Goal: Check status

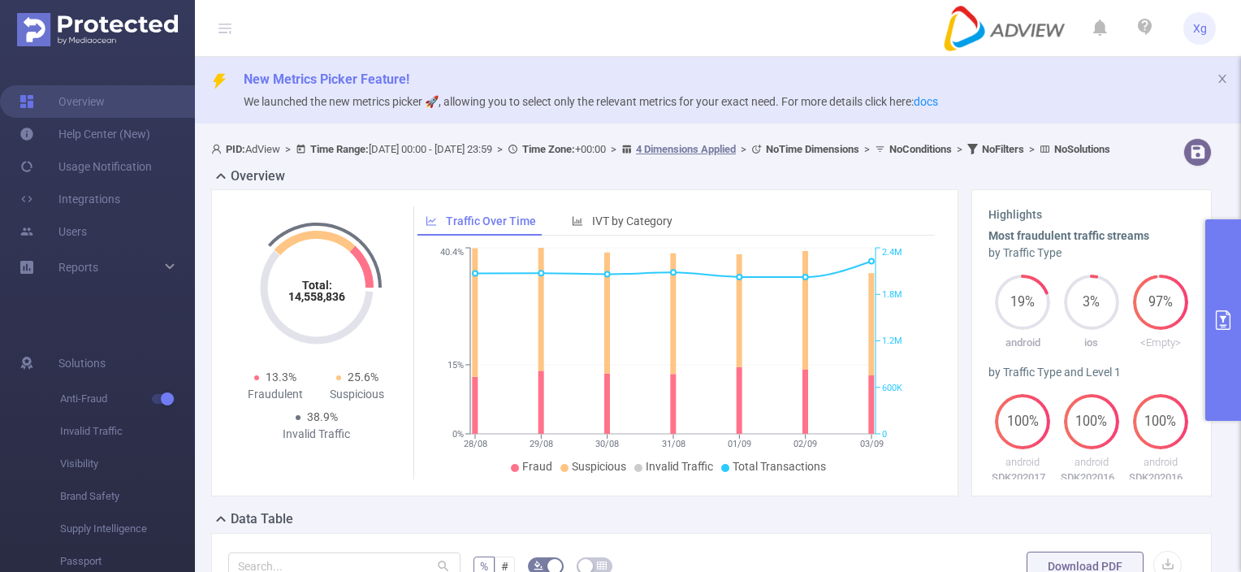
click at [1219, 306] on button "primary" at bounding box center [1224, 319] width 36 height 201
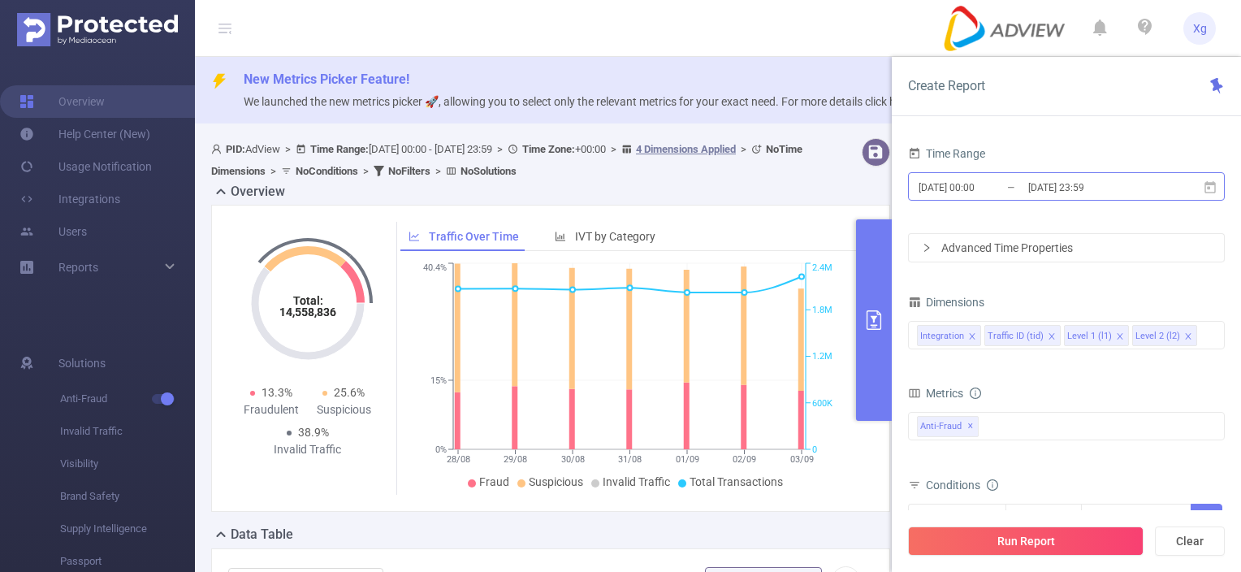
click at [1107, 193] on input "[DATE] 23:59" at bounding box center [1093, 187] width 132 height 22
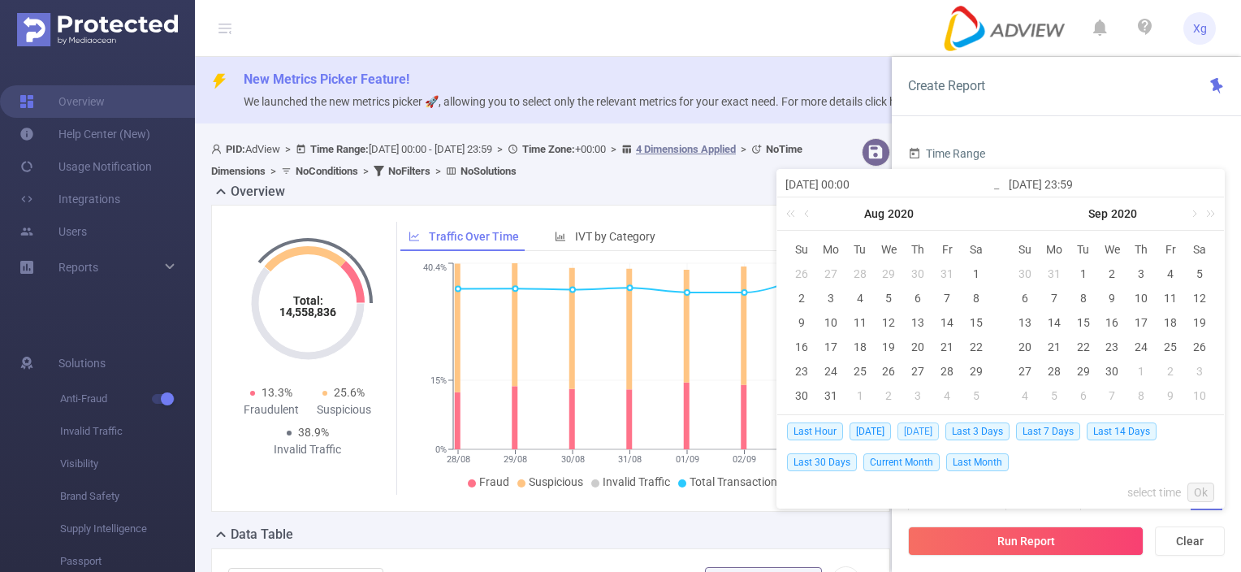
click at [929, 431] on span "[DATE]" at bounding box center [918, 431] width 41 height 18
type input "[DATE] 00:00"
type input "[DATE] 23:59"
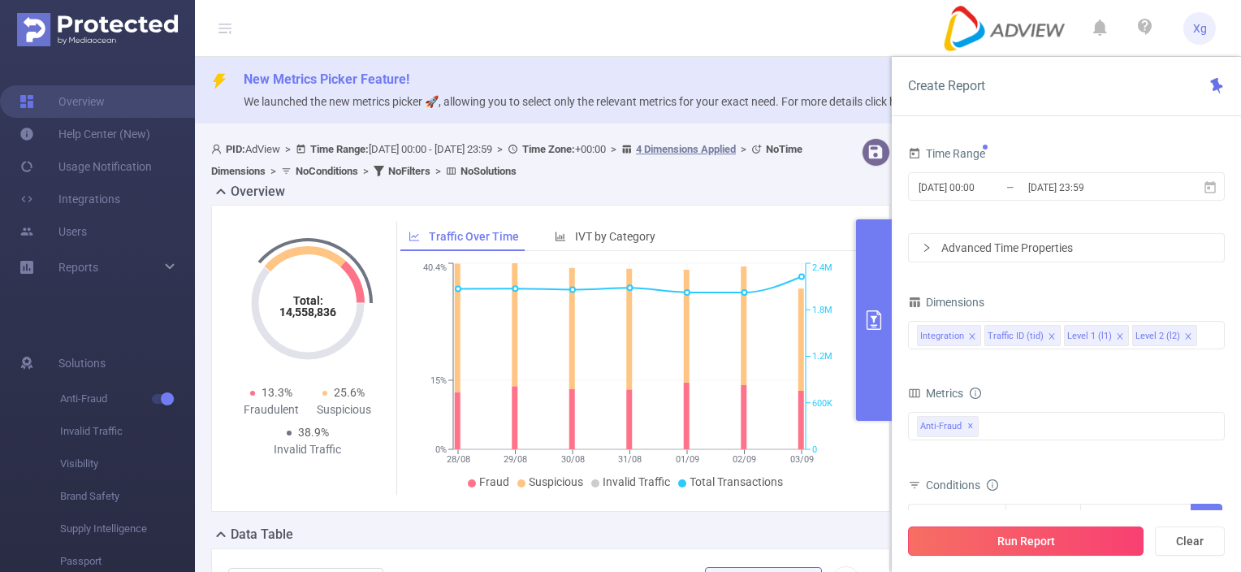
click at [1066, 539] on button "Run Report" at bounding box center [1026, 540] width 236 height 29
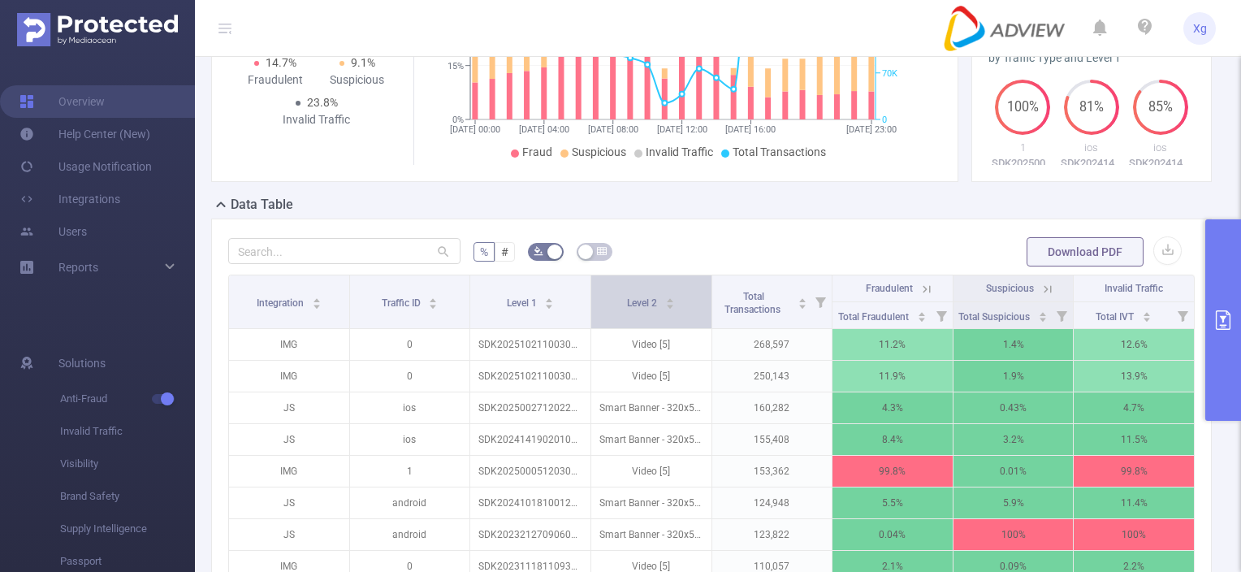
scroll to position [325, 0]
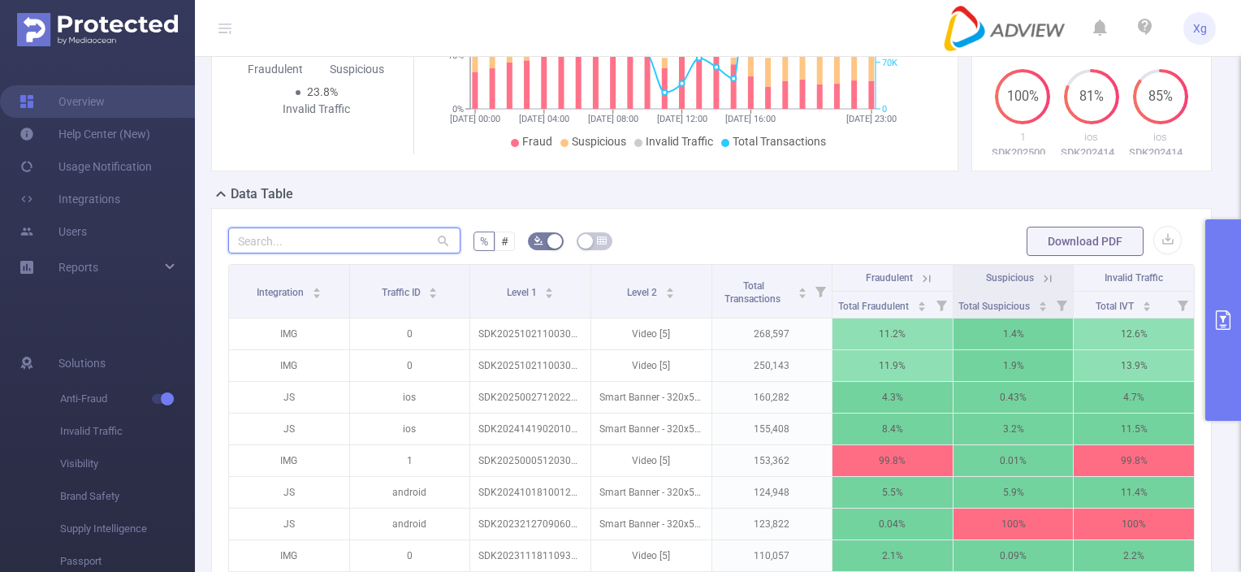
click at [375, 253] on input "text" at bounding box center [344, 240] width 232 height 26
paste input "sdk20250005120303k8ffsn4em27zinp"
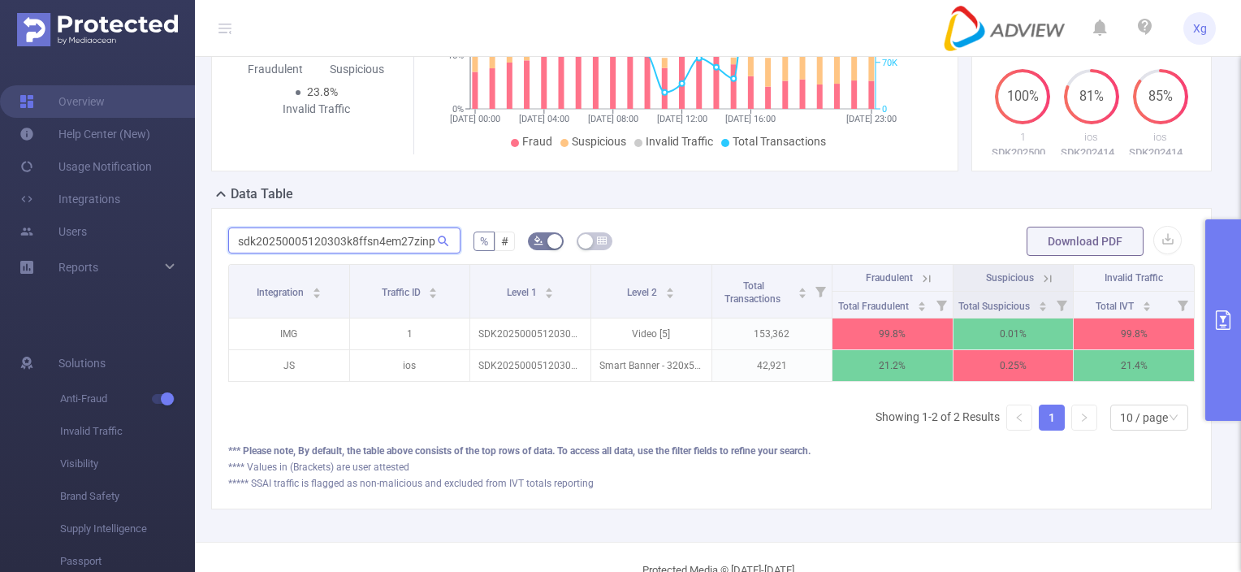
scroll to position [0, 1]
type input "sdk20250005120303k8ffsn4em27zinp"
click at [923, 282] on icon at bounding box center [926, 278] width 7 height 7
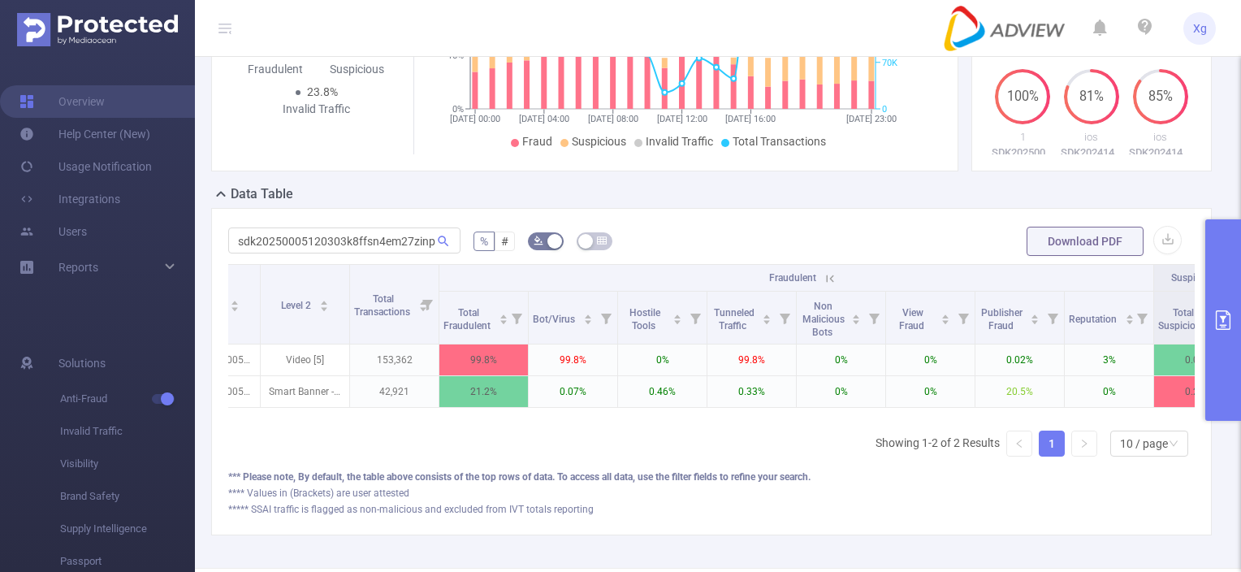
scroll to position [0, 237]
